Goal: Transaction & Acquisition: Book appointment/travel/reservation

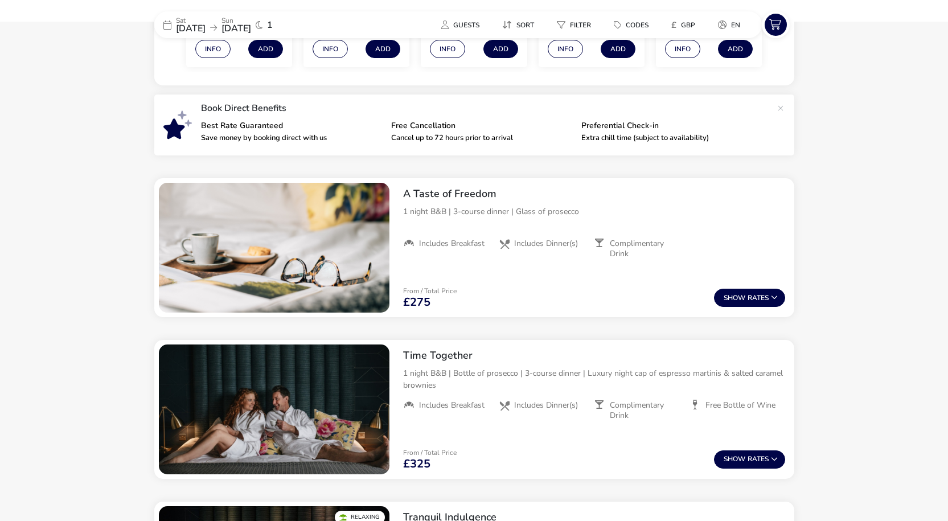
scroll to position [376, 0]
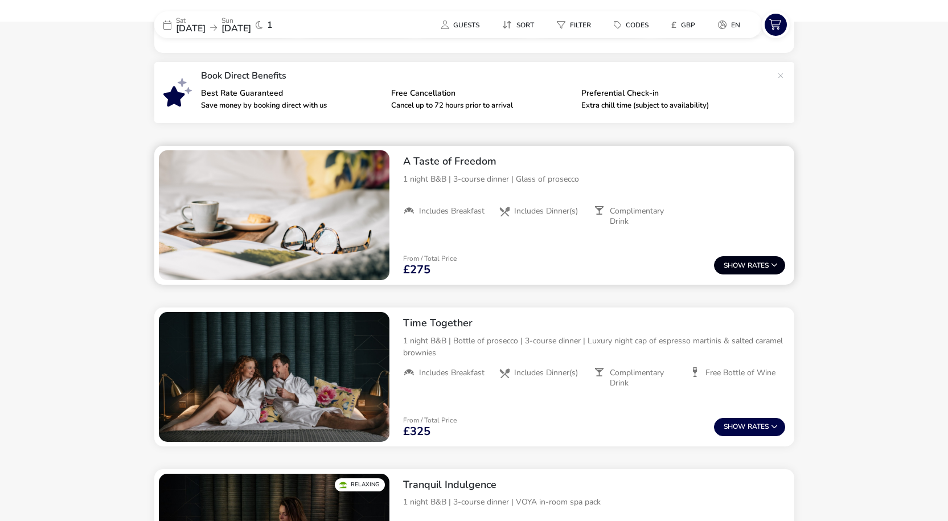
click at [764, 269] on button "Show Rates" at bounding box center [749, 265] width 71 height 18
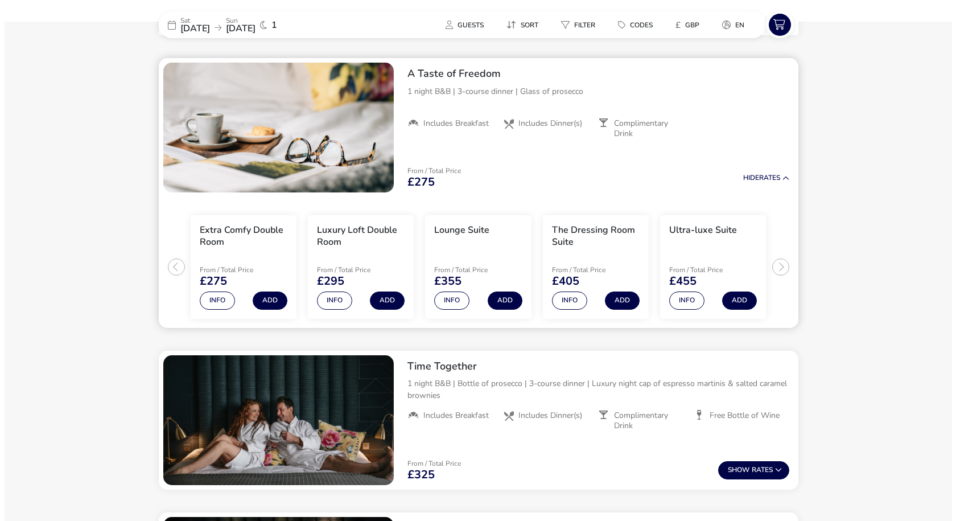
scroll to position [465, 0]
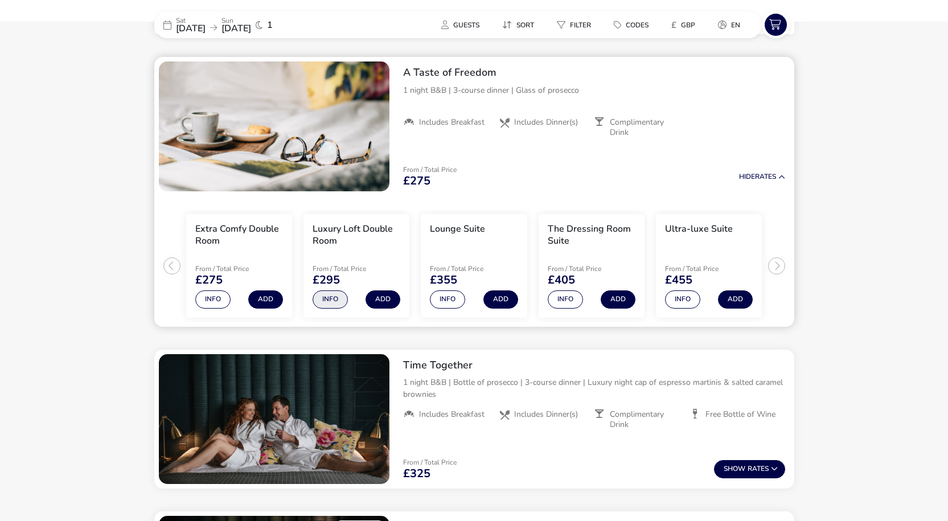
click at [338, 300] on button "Info" at bounding box center [330, 299] width 35 height 18
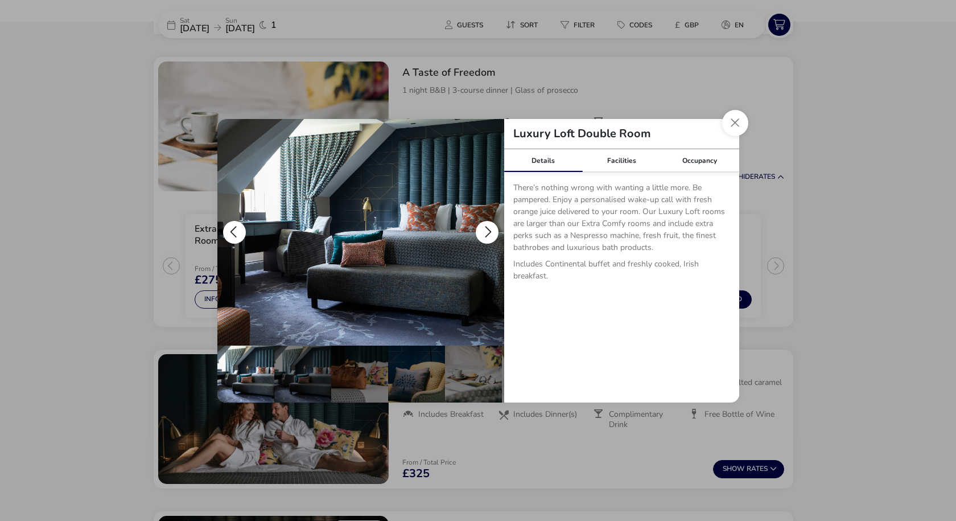
click at [494, 232] on button "details" at bounding box center [487, 232] width 23 height 23
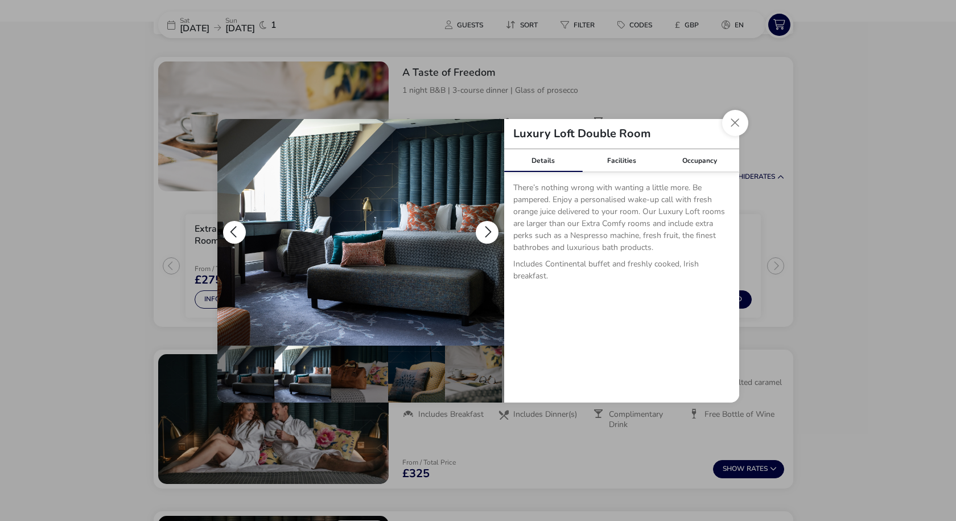
click at [492, 229] on button "details" at bounding box center [487, 232] width 23 height 23
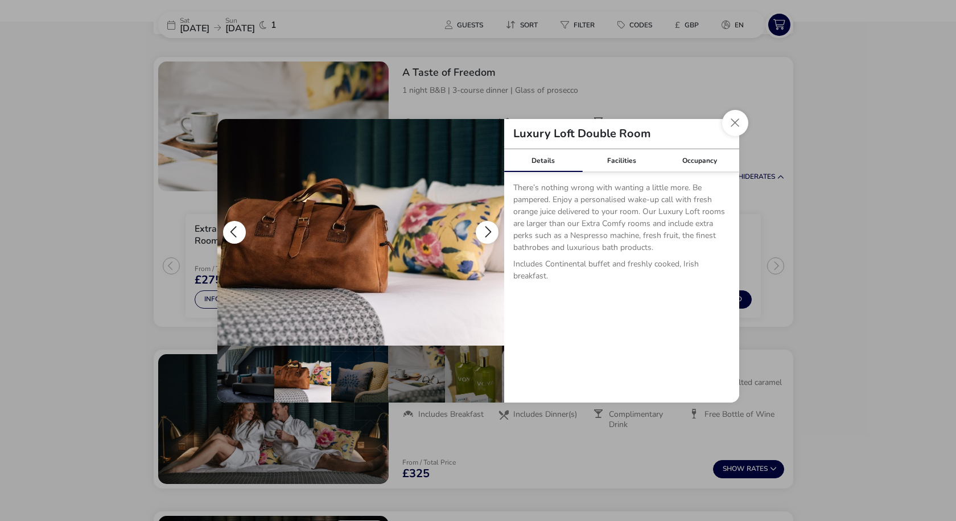
click at [492, 229] on button "details" at bounding box center [487, 232] width 23 height 23
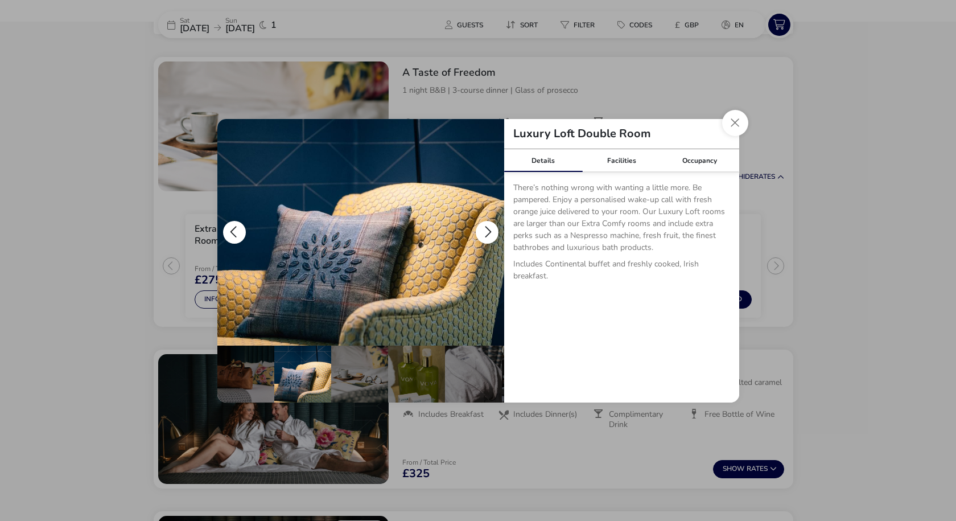
click at [492, 229] on button "details" at bounding box center [487, 232] width 23 height 23
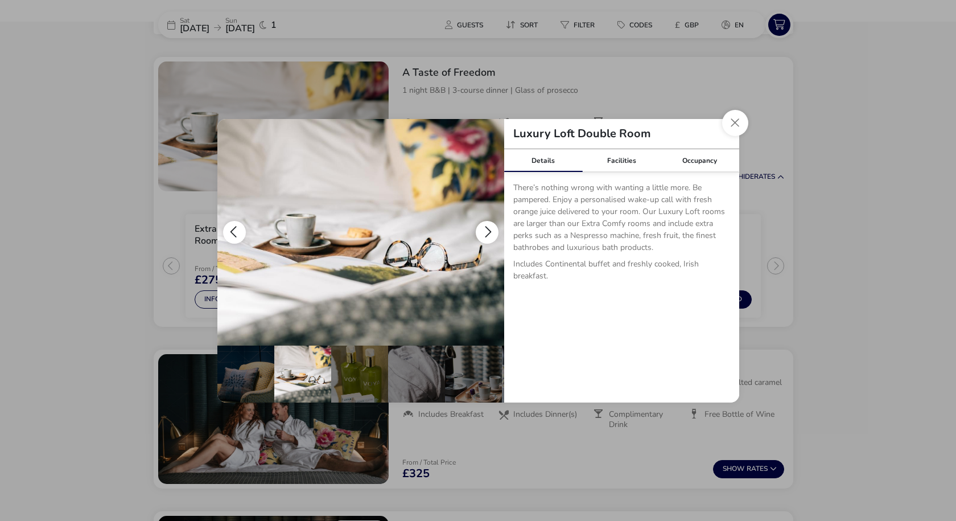
click at [492, 229] on button "details" at bounding box center [487, 232] width 23 height 23
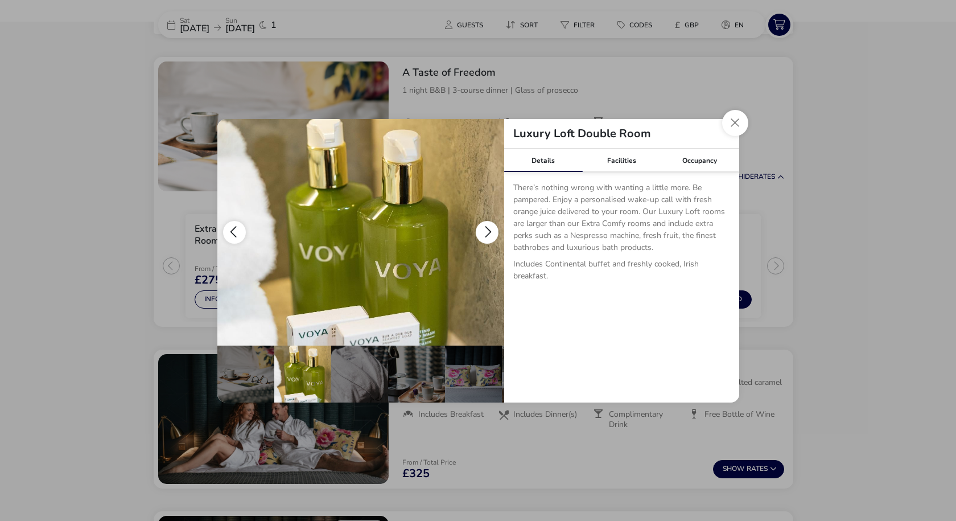
click at [492, 229] on button "details" at bounding box center [487, 232] width 23 height 23
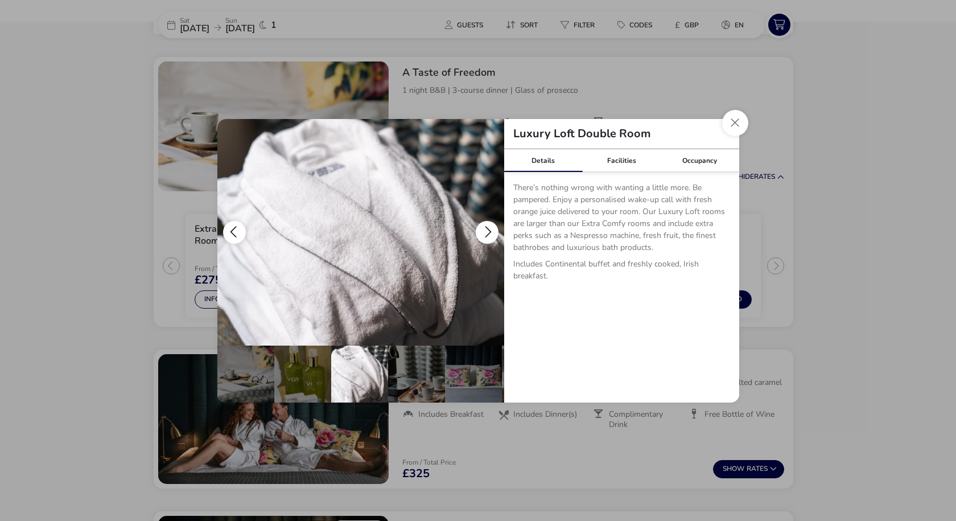
scroll to position [0, 282]
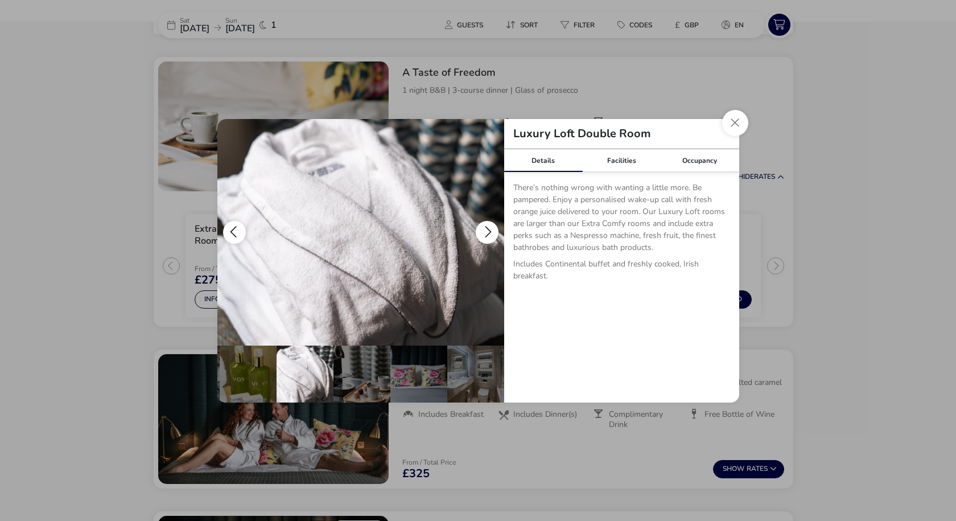
click at [492, 229] on button "details" at bounding box center [487, 232] width 23 height 23
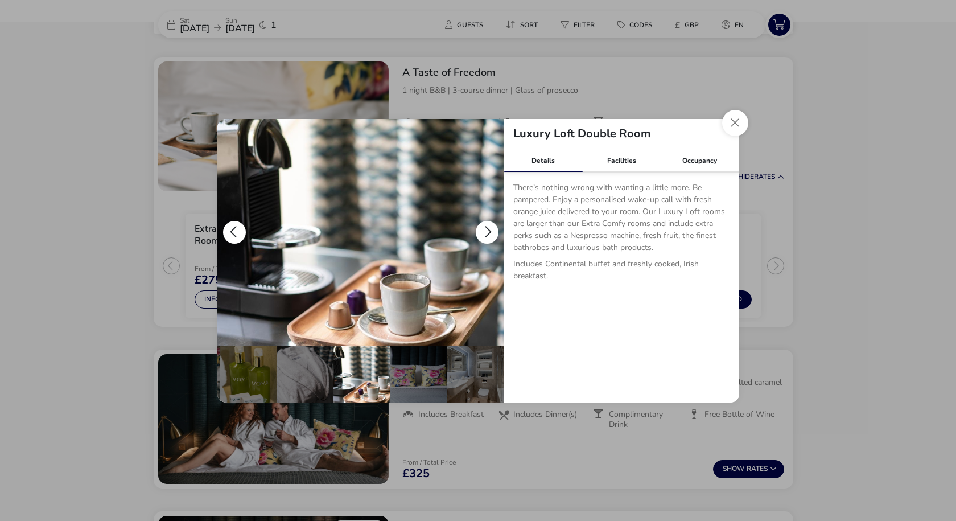
click at [492, 229] on button "details" at bounding box center [487, 232] width 23 height 23
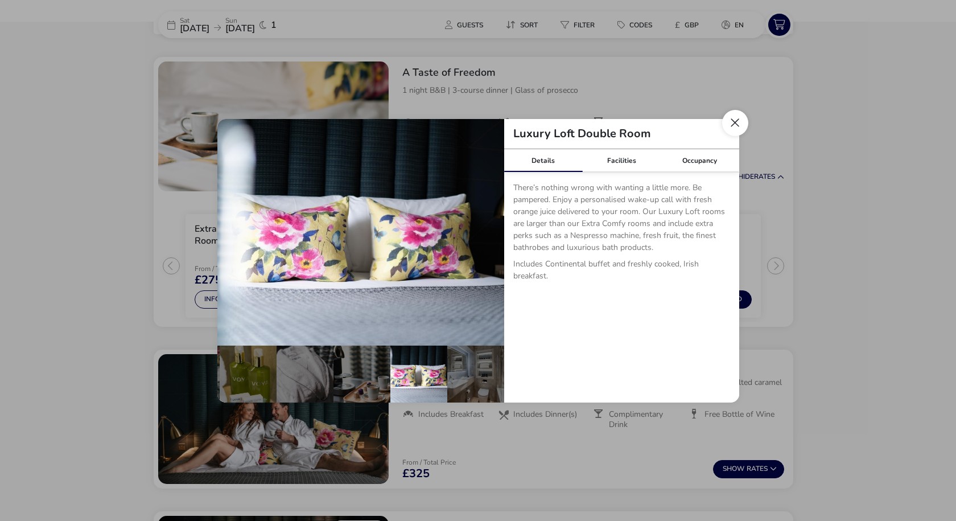
click at [745, 114] on button "Close dialog" at bounding box center [735, 123] width 26 height 26
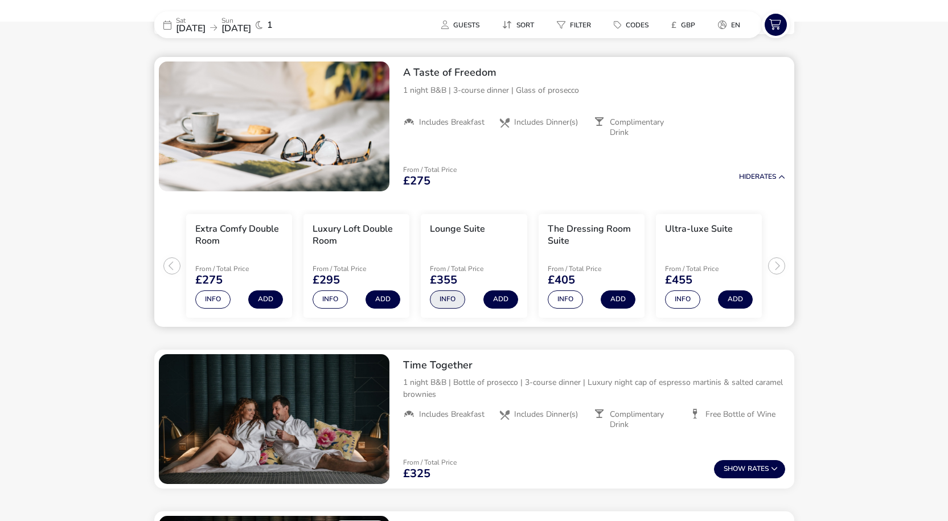
click at [457, 298] on button "Info" at bounding box center [447, 299] width 35 height 18
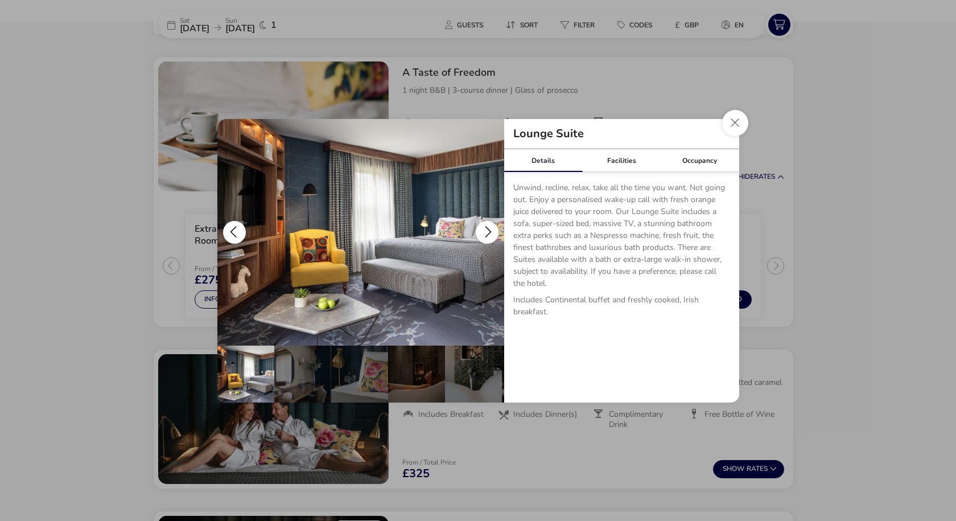
click at [491, 229] on button "details" at bounding box center [487, 232] width 23 height 23
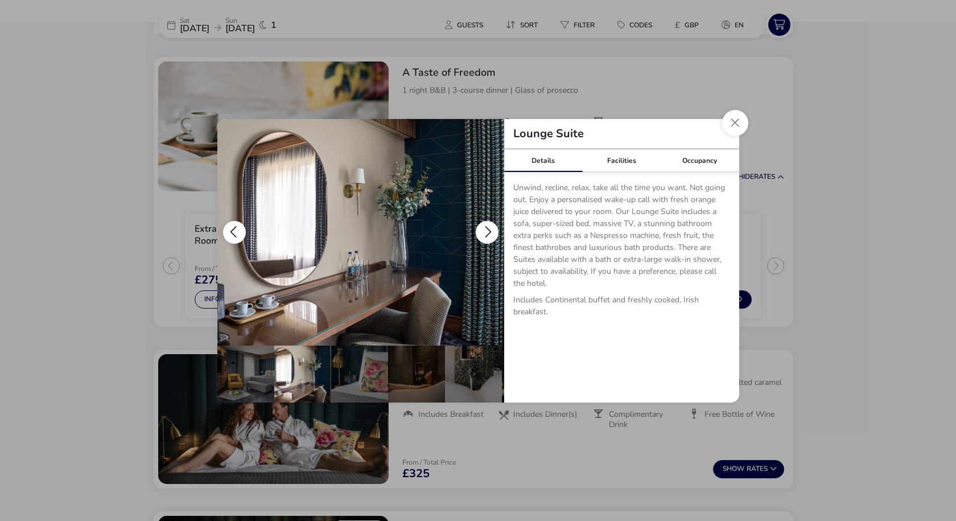
click at [491, 229] on button "details" at bounding box center [487, 232] width 23 height 23
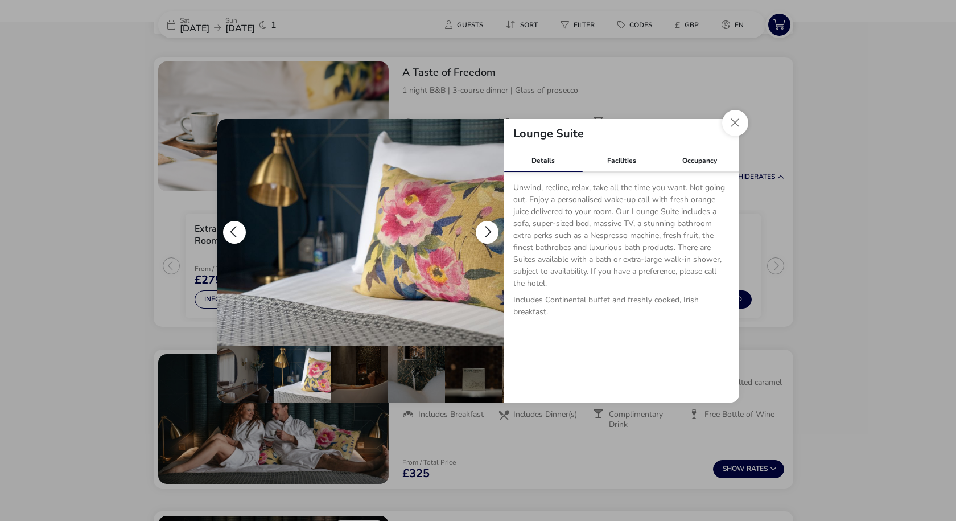
click at [491, 229] on button "details" at bounding box center [487, 232] width 23 height 23
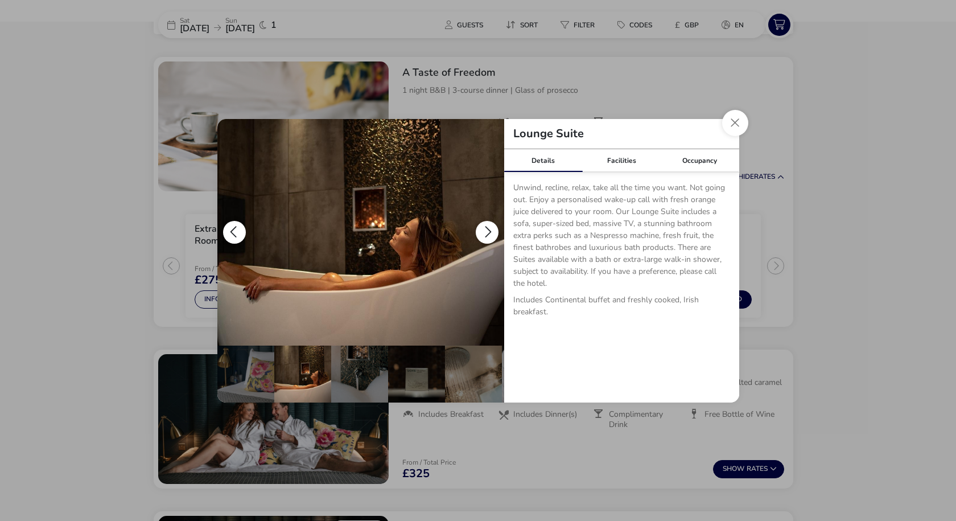
click at [491, 229] on button "details" at bounding box center [487, 232] width 23 height 23
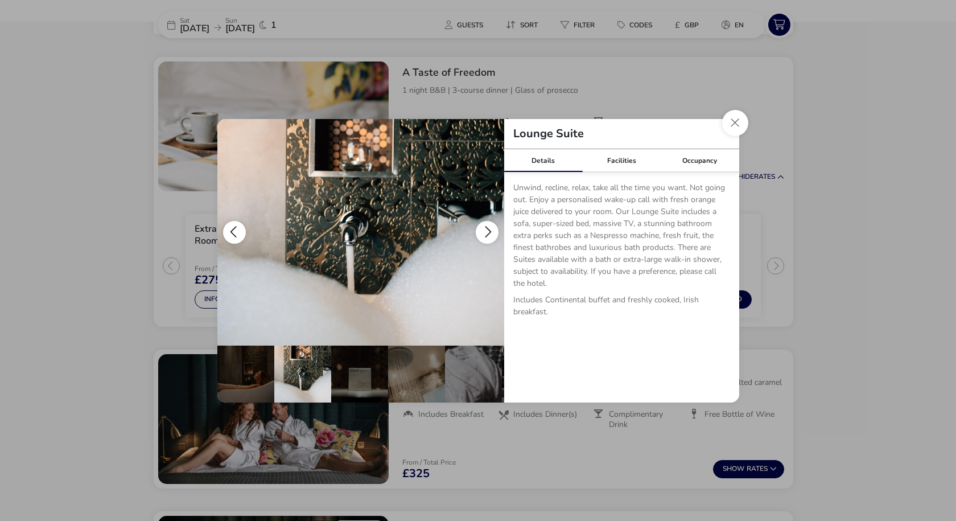
click at [491, 229] on button "details" at bounding box center [487, 232] width 23 height 23
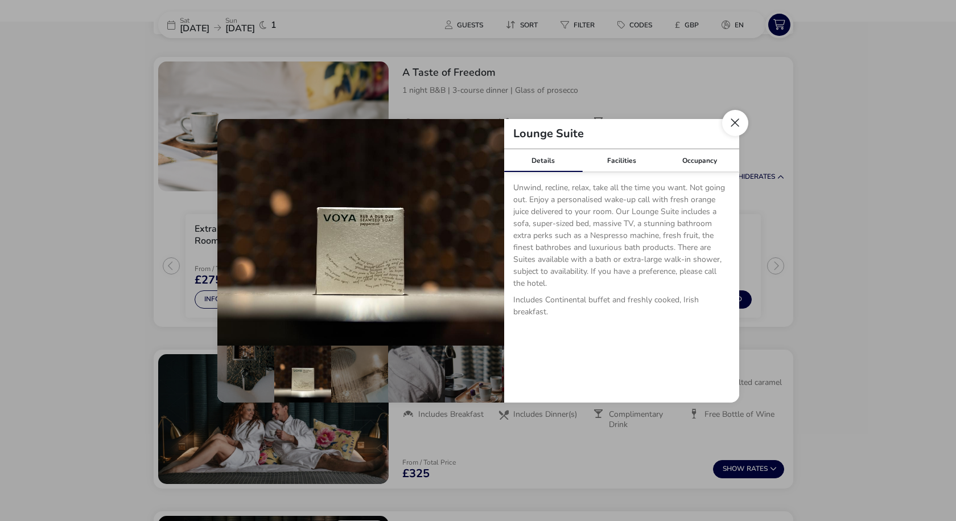
click at [735, 129] on button "Close dialog" at bounding box center [735, 123] width 26 height 26
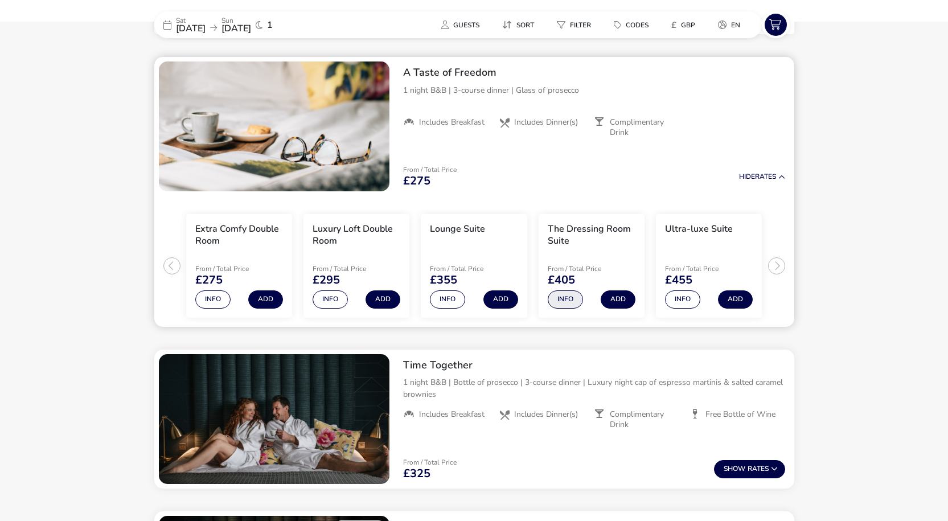
click at [568, 299] on button "Info" at bounding box center [565, 299] width 35 height 18
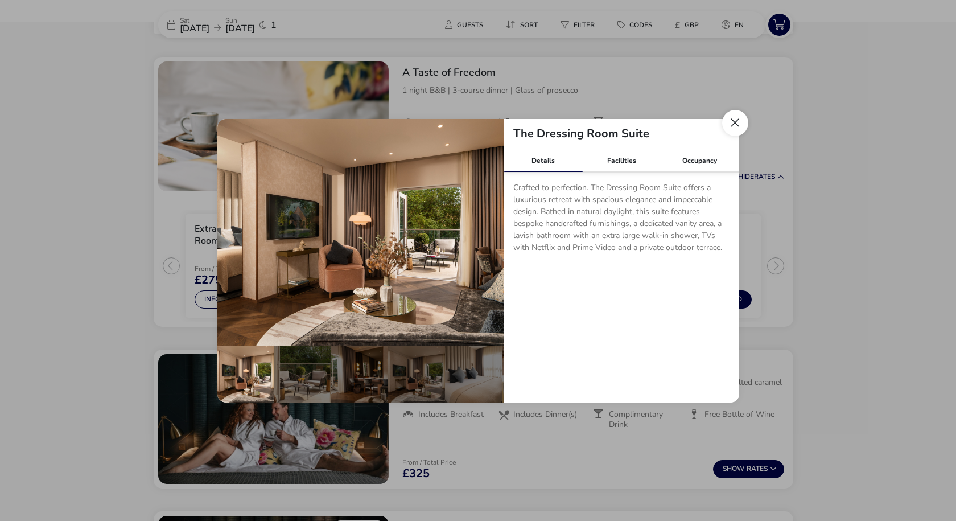
click at [725, 130] on button "Close dialog" at bounding box center [735, 123] width 26 height 26
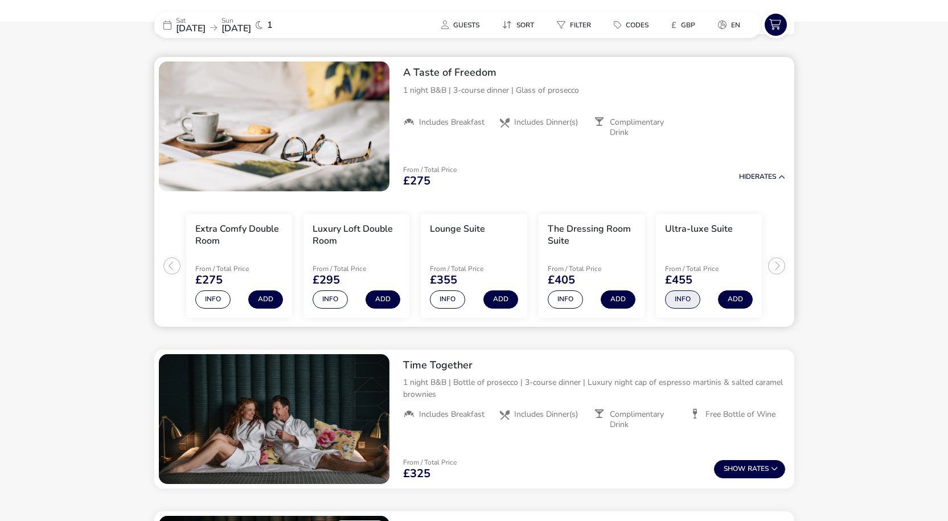
click at [693, 302] on button "Info" at bounding box center [682, 299] width 35 height 18
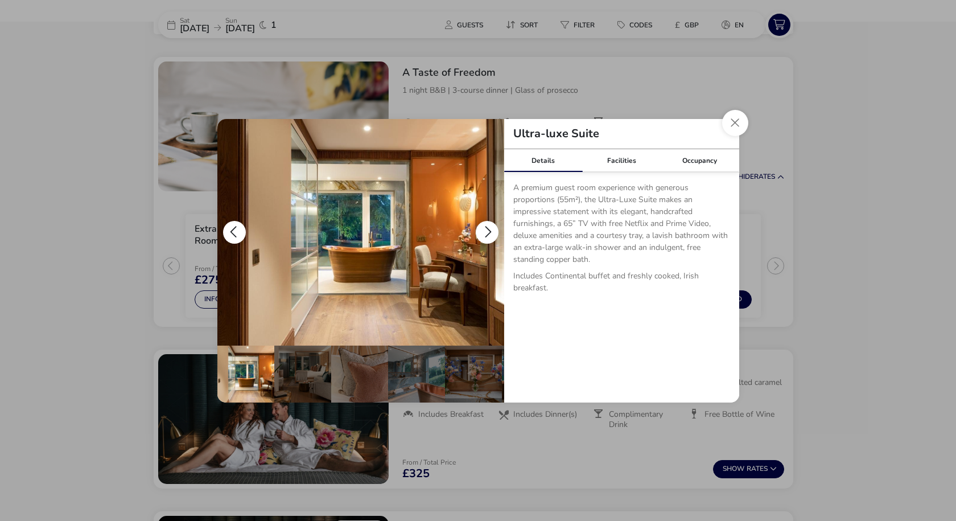
click at [487, 223] on button "details" at bounding box center [487, 232] width 23 height 23
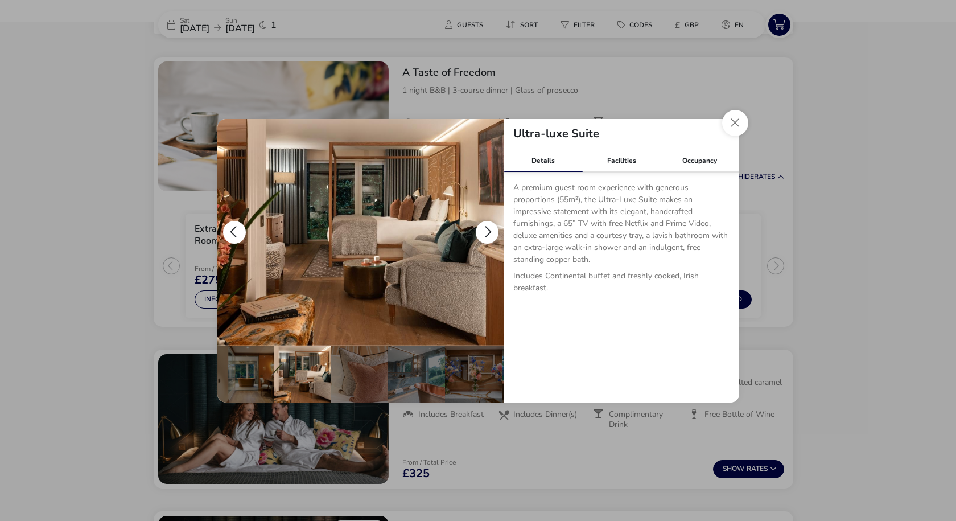
click at [489, 231] on button "details" at bounding box center [487, 232] width 23 height 23
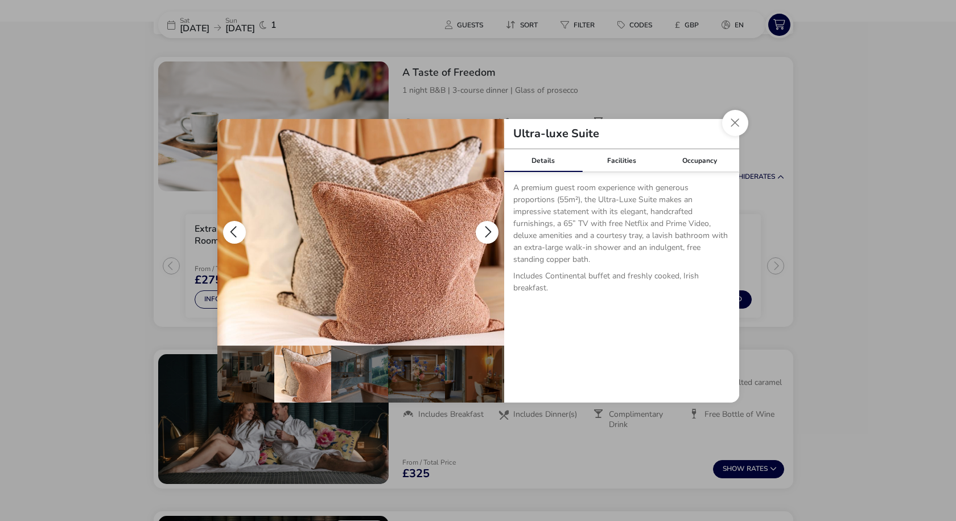
click at [489, 231] on button "details" at bounding box center [487, 232] width 23 height 23
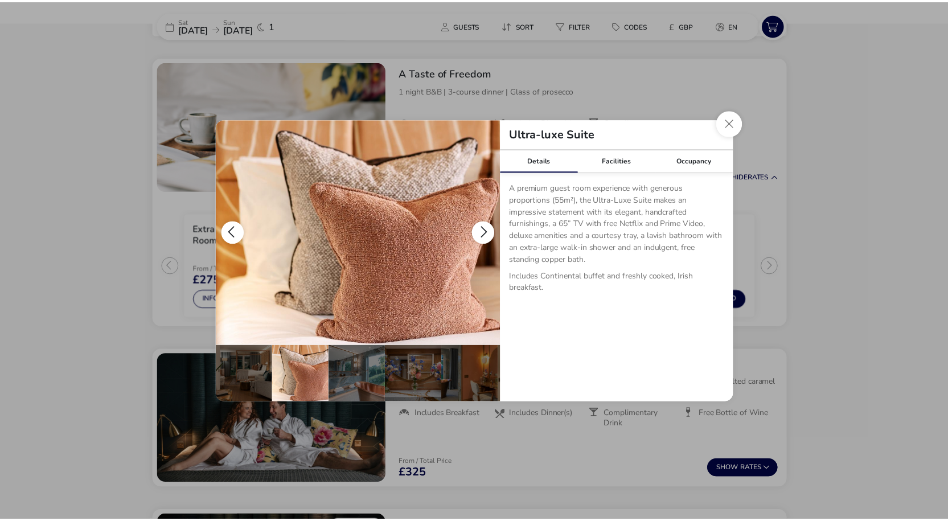
scroll to position [0, 112]
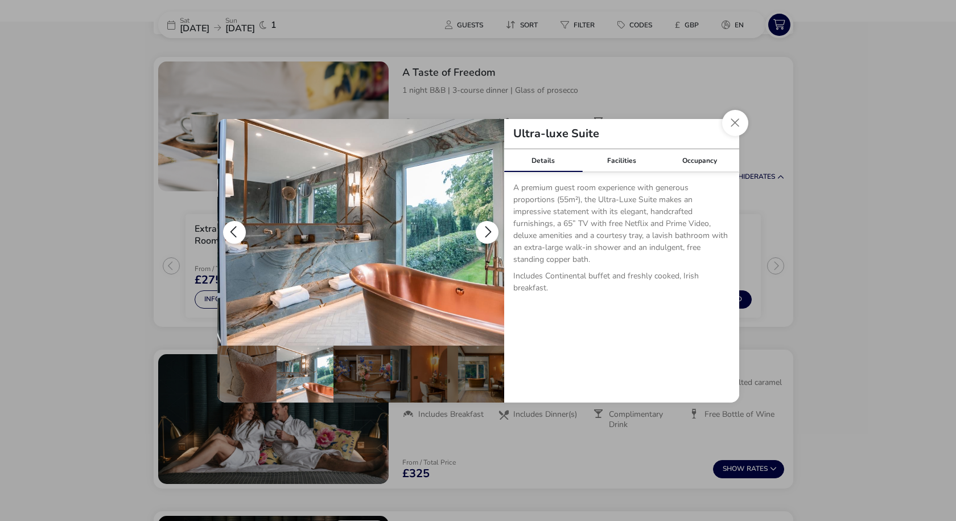
click at [489, 231] on button "details" at bounding box center [487, 232] width 23 height 23
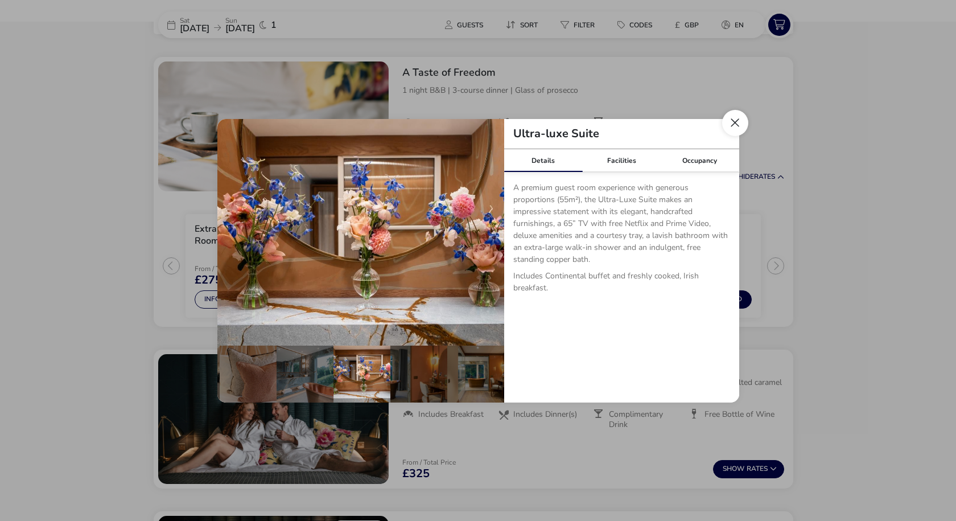
click at [726, 124] on button "Close dialog" at bounding box center [735, 123] width 26 height 26
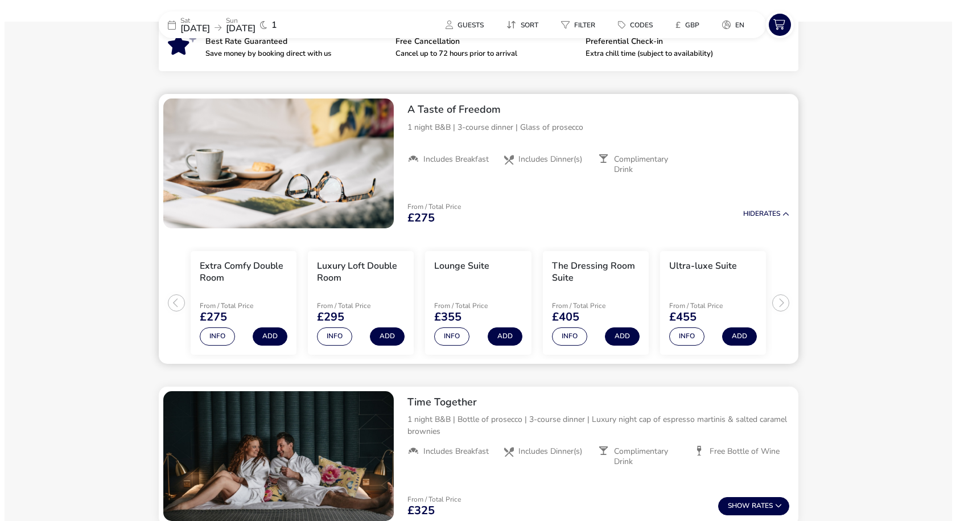
scroll to position [408, 0]
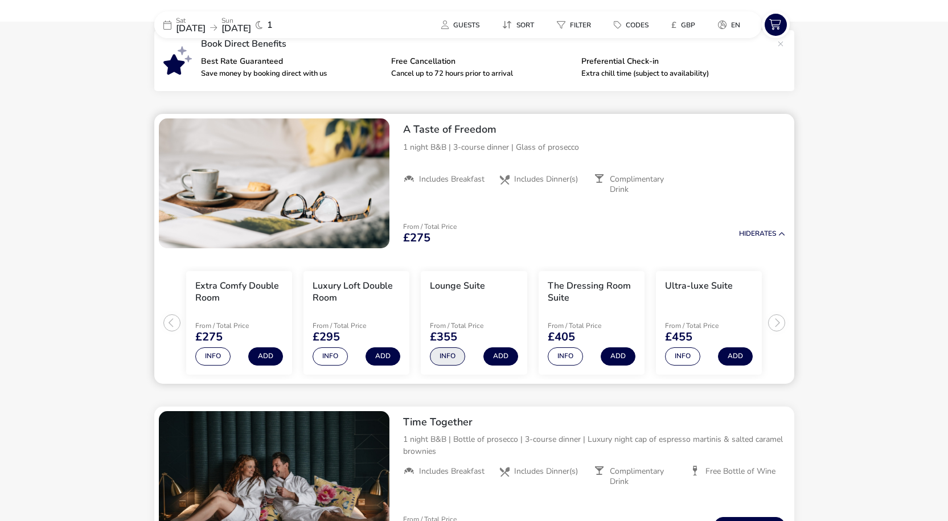
click at [451, 355] on button "Info" at bounding box center [447, 356] width 35 height 18
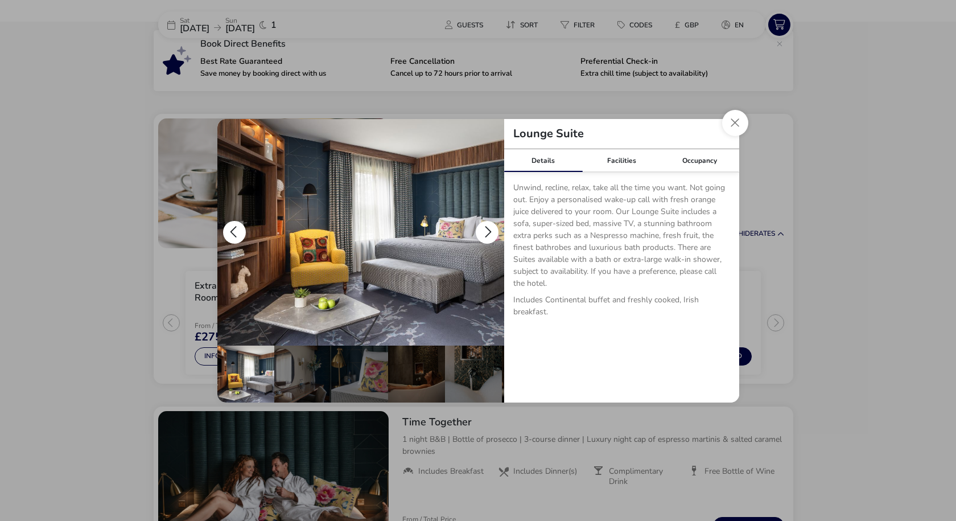
click at [491, 231] on button "details" at bounding box center [487, 232] width 23 height 23
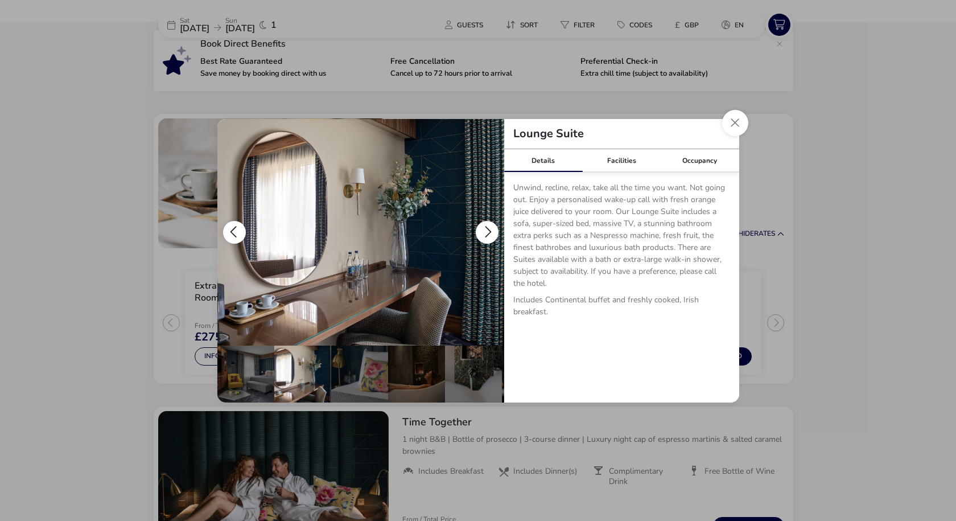
click at [491, 231] on button "details" at bounding box center [487, 232] width 23 height 23
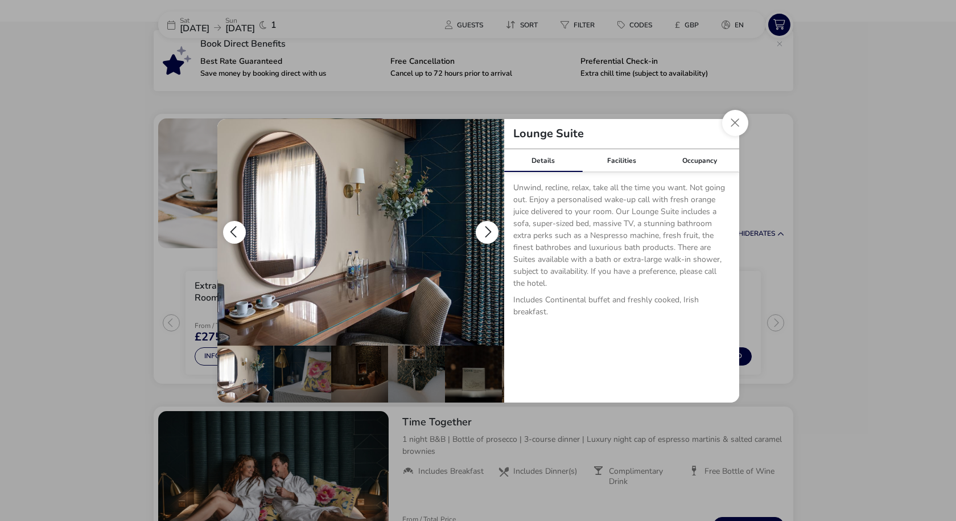
click at [491, 231] on button "details" at bounding box center [487, 232] width 23 height 23
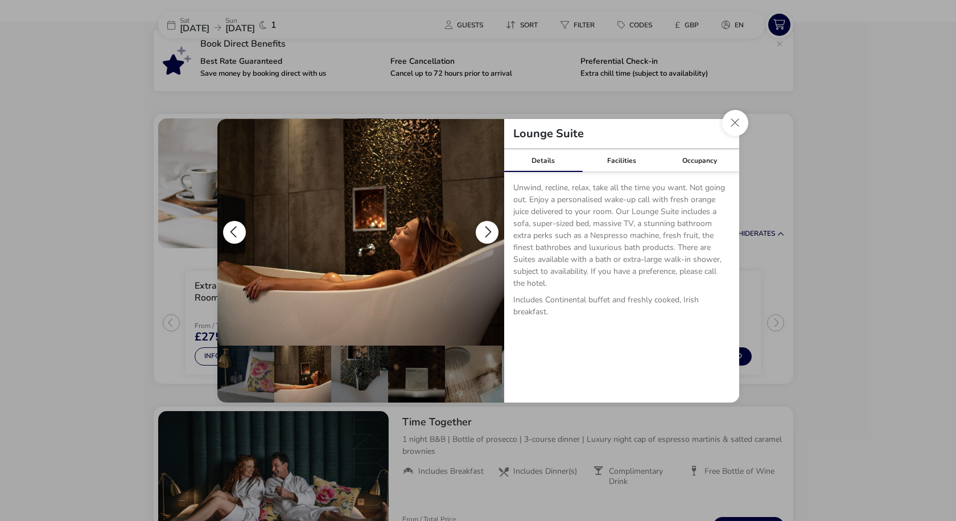
click at [491, 231] on button "details" at bounding box center [487, 232] width 23 height 23
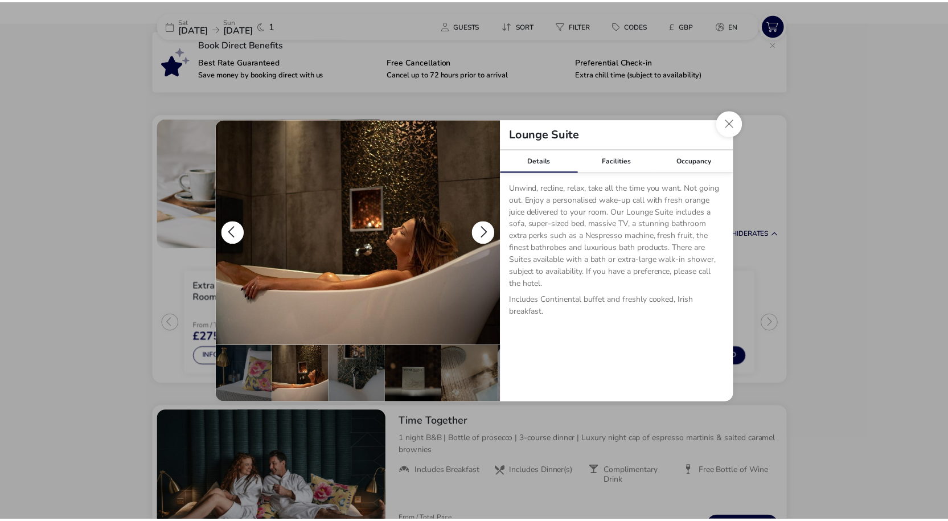
scroll to position [0, 171]
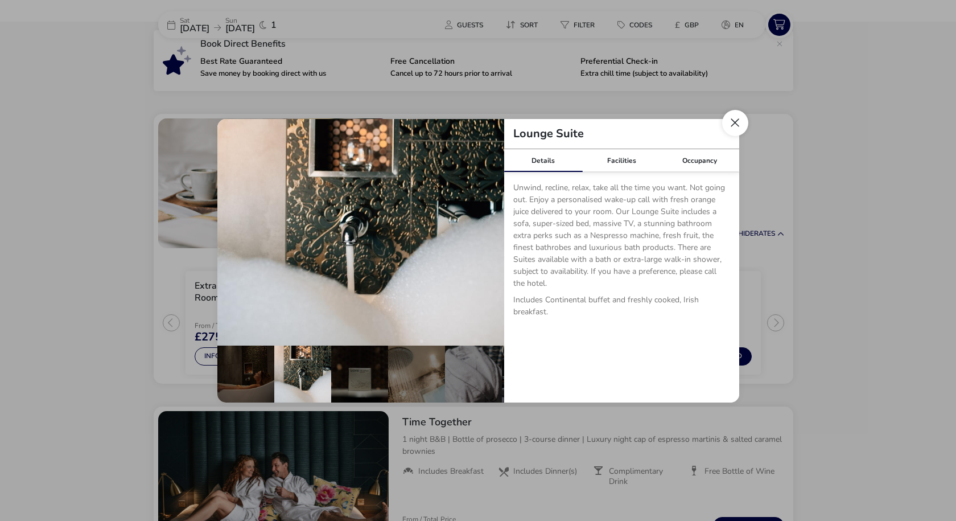
click at [739, 127] on button "Close dialog" at bounding box center [735, 123] width 26 height 26
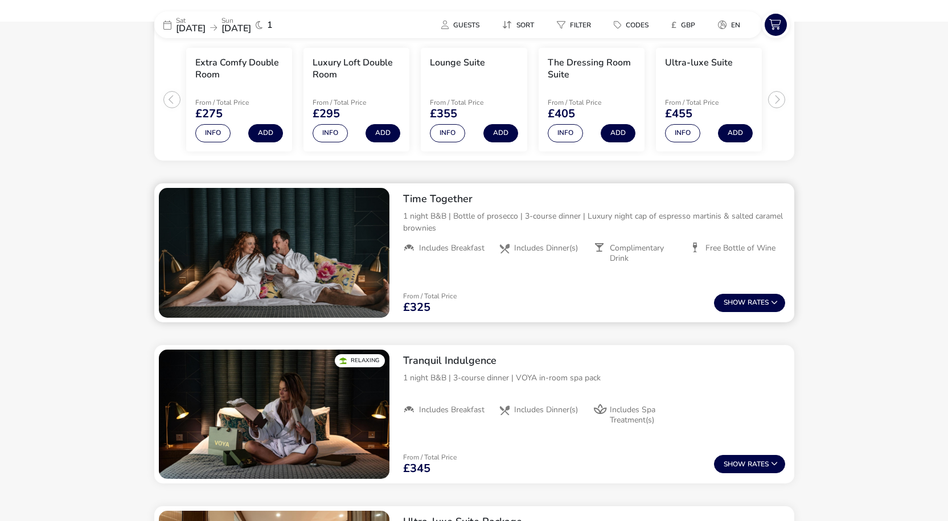
scroll to position [636, 0]
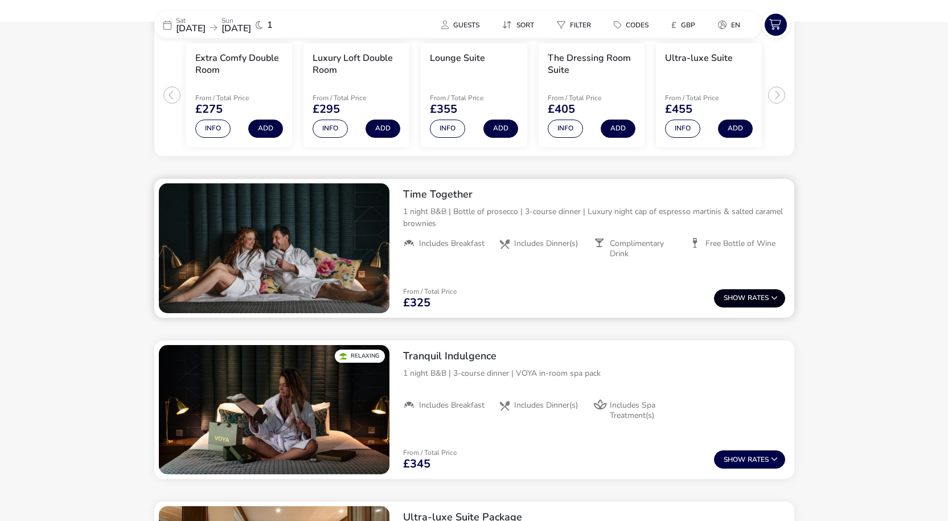
click at [742, 294] on span "Show" at bounding box center [736, 297] width 24 height 7
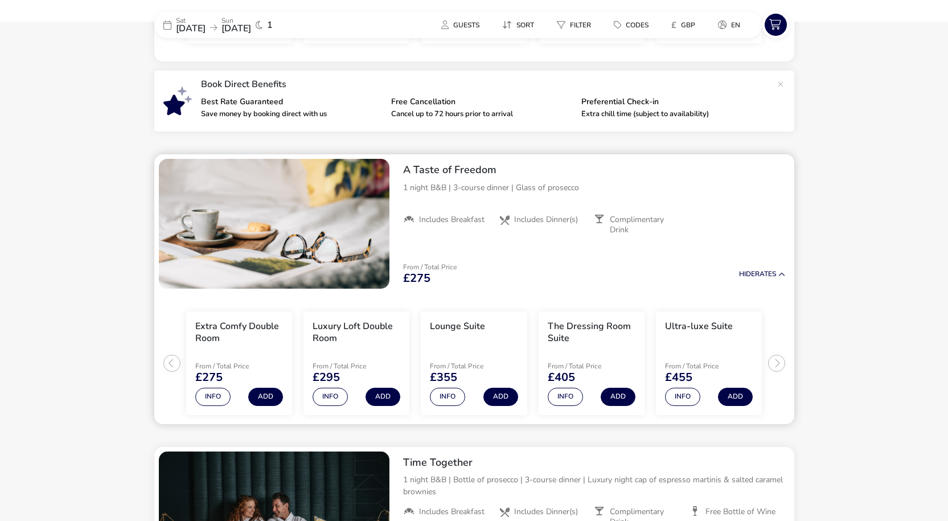
scroll to position [359, 0]
